Goal: Information Seeking & Learning: Check status

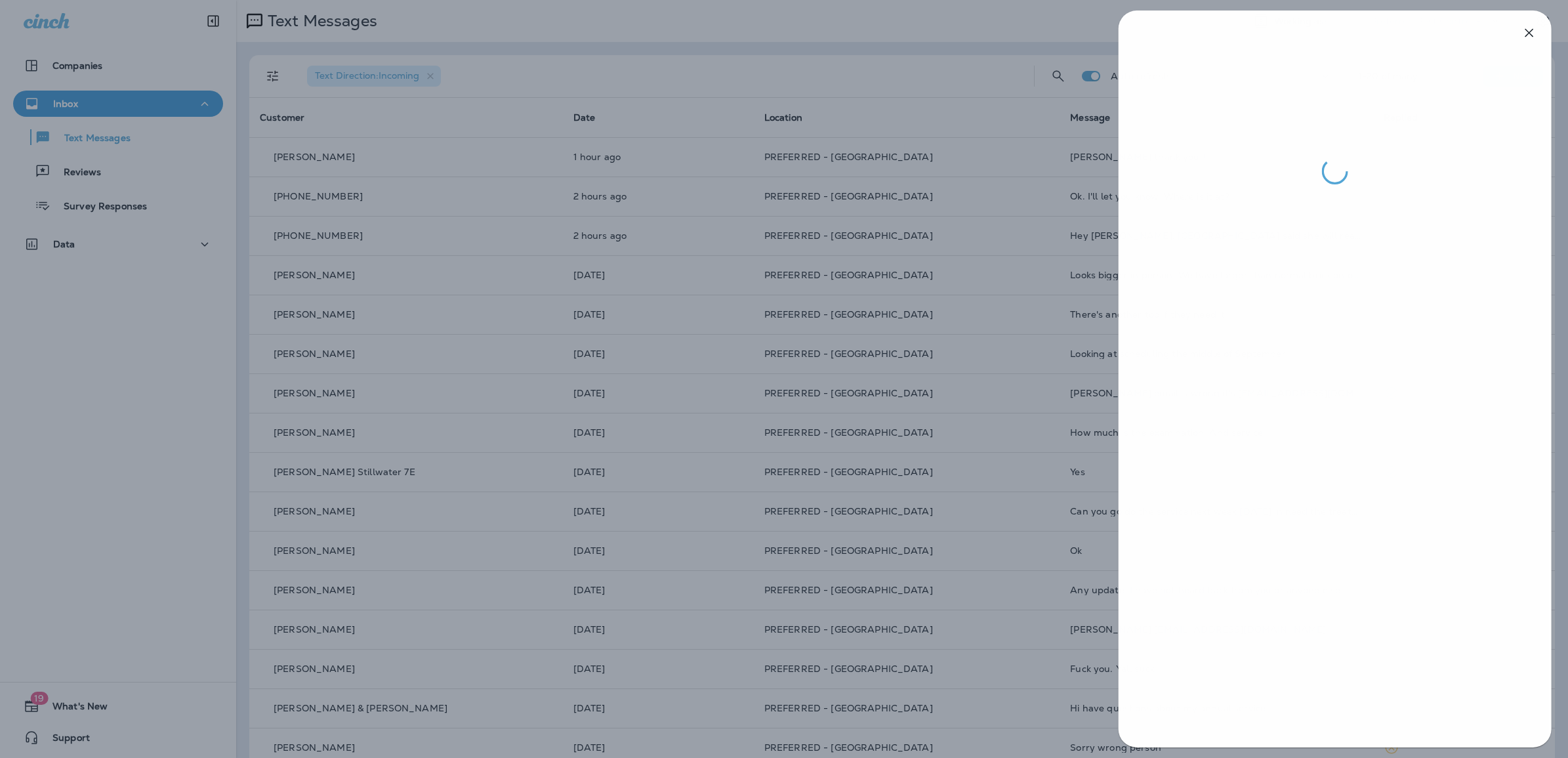
click at [933, 206] on div at bounding box center [785, 379] width 1568 height 758
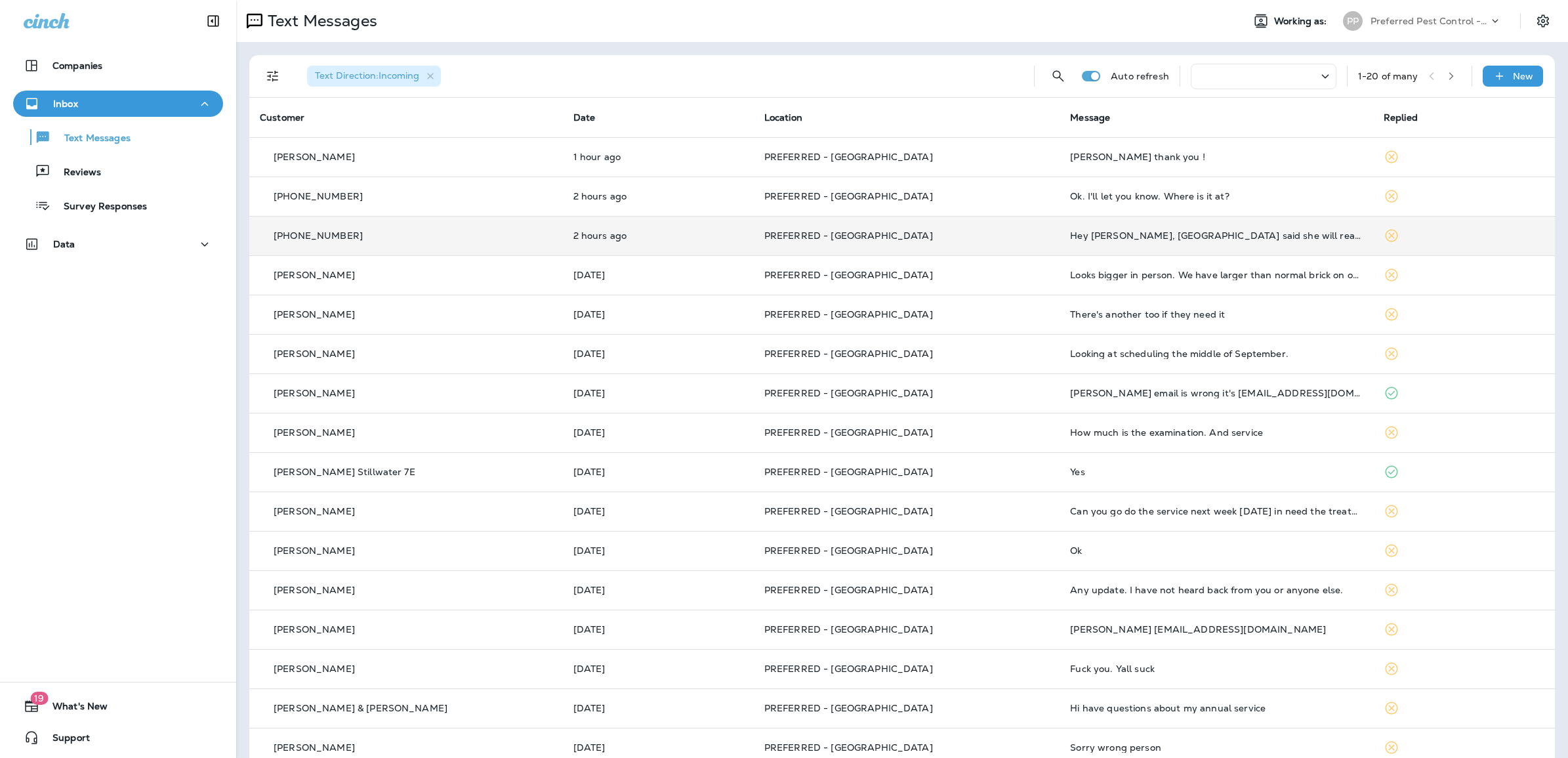
click at [975, 232] on p "PREFERRED - [GEOGRAPHIC_DATA]" at bounding box center [906, 235] width 285 height 11
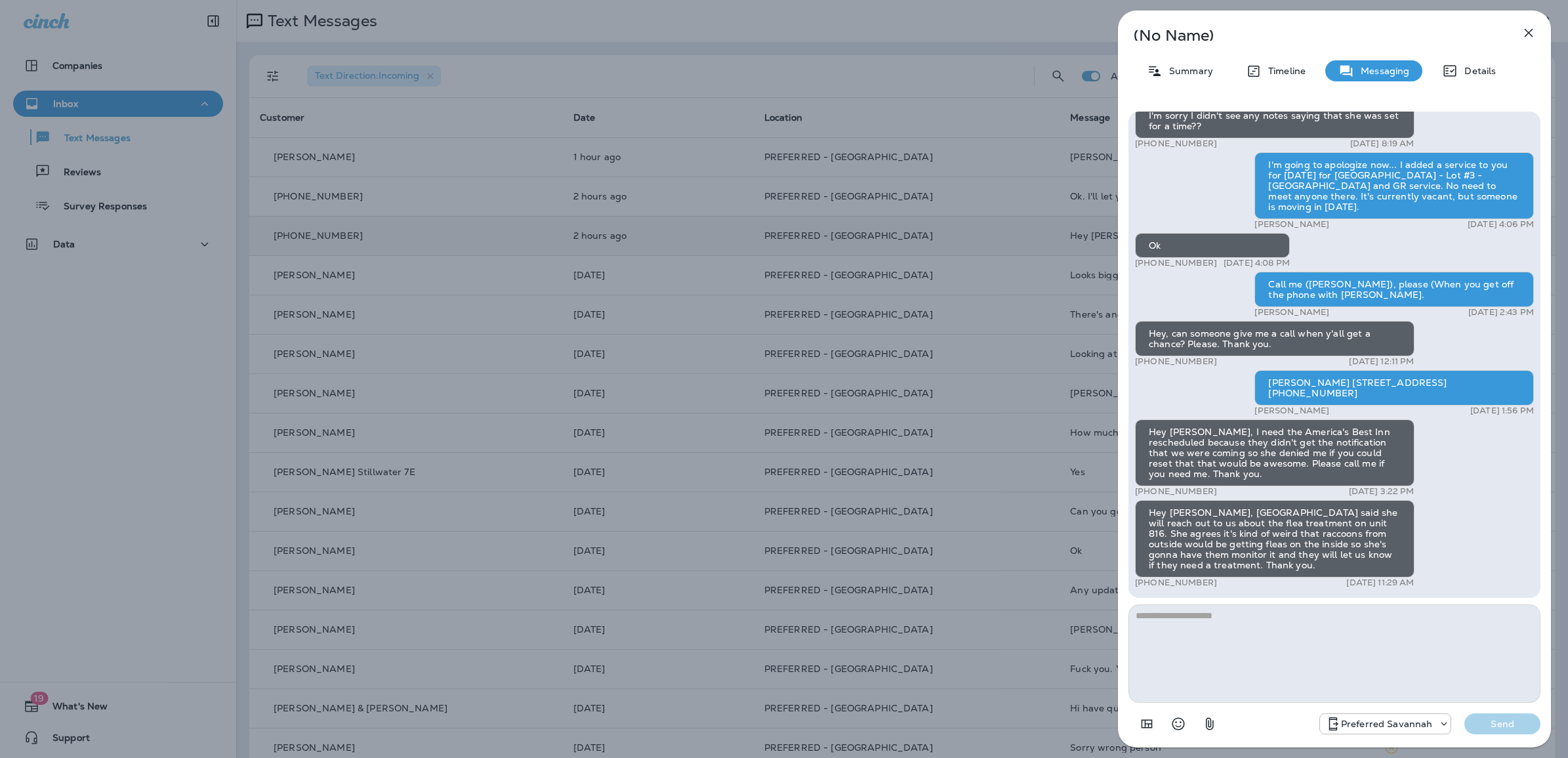
click at [1004, 138] on div "(No Name) Summary Timeline Messaging Details Hey Courtney, it’s P.J.. Give me a…" at bounding box center [784, 379] width 1568 height 758
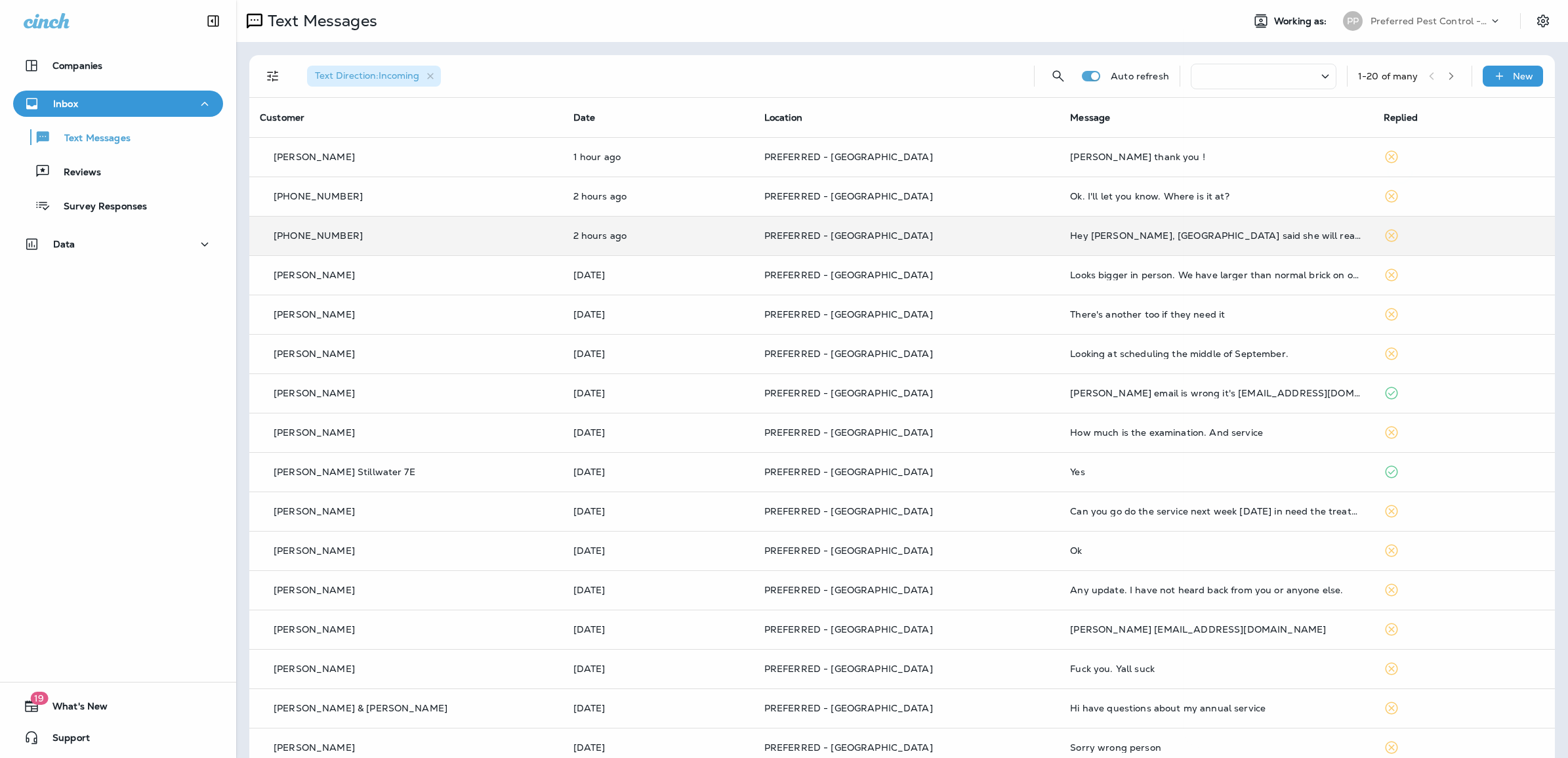
click at [1073, 154] on div at bounding box center [784, 379] width 1568 height 758
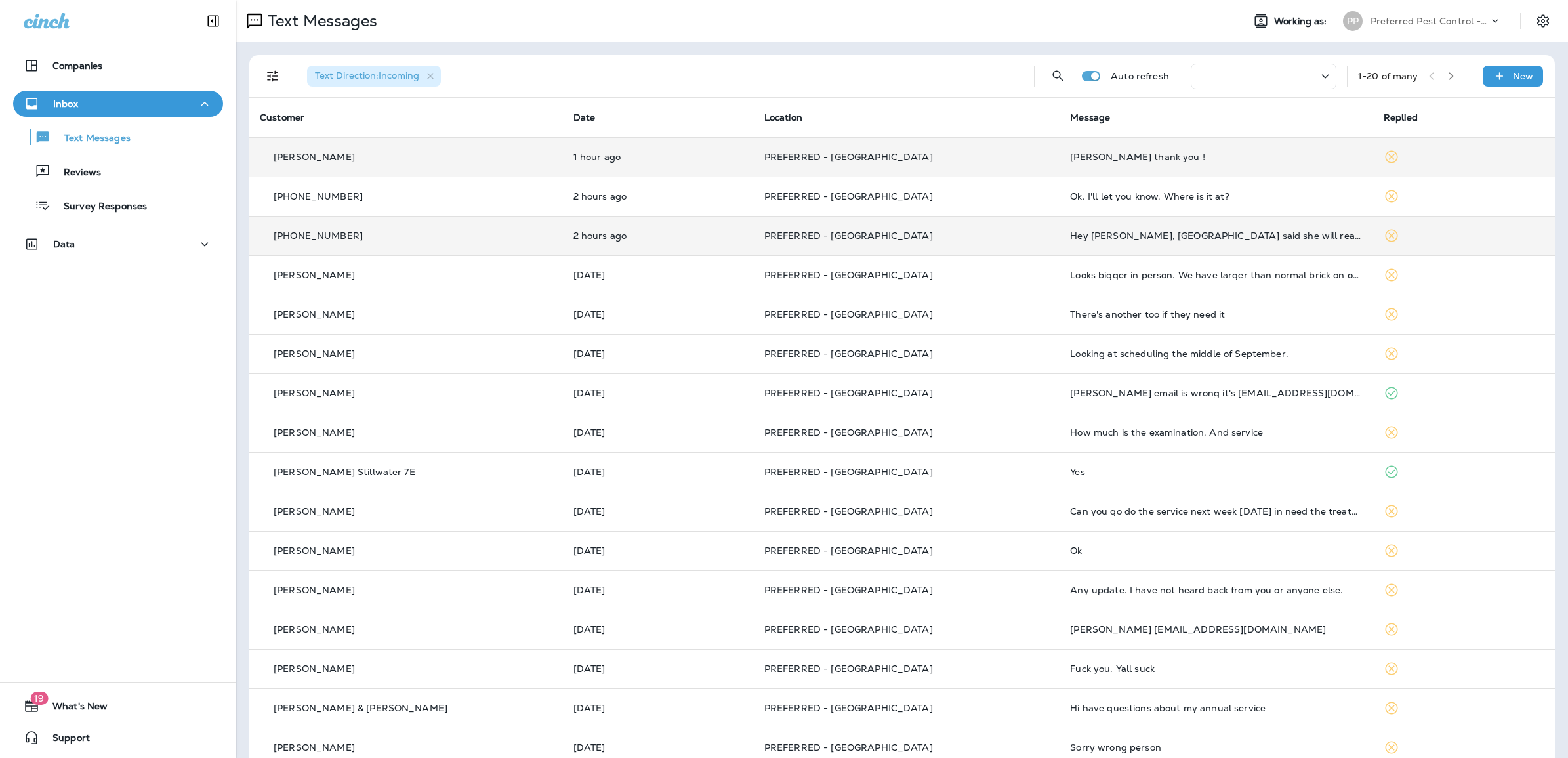
click at [966, 153] on p "PREFERRED - [GEOGRAPHIC_DATA]" at bounding box center [906, 157] width 285 height 11
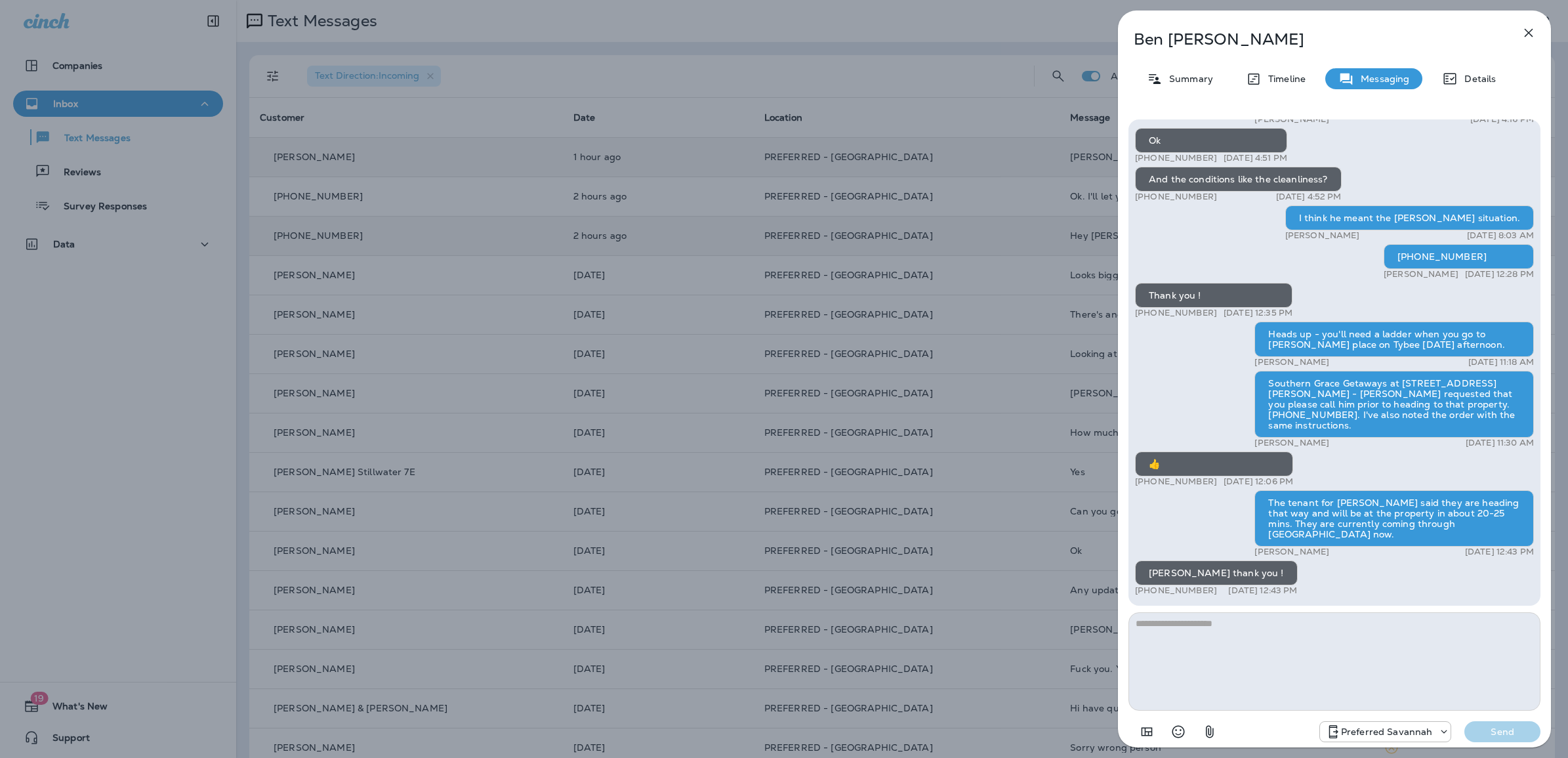
click at [883, 242] on div "Ben Mosley Summary Timeline Messaging Details Hey Ben, I added a BB inspection …" at bounding box center [784, 379] width 1568 height 758
